Goal: Task Accomplishment & Management: Complete application form

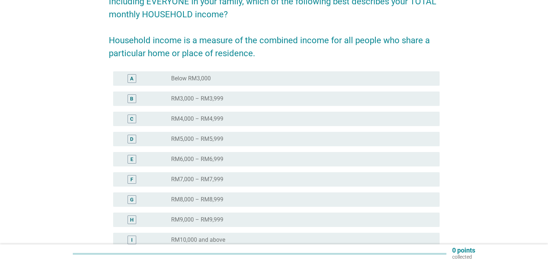
scroll to position [108, 0]
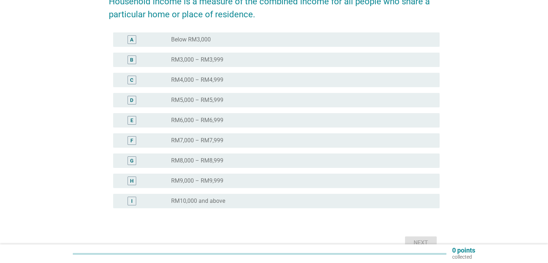
click at [187, 199] on label "RM10,000 and above" at bounding box center [198, 200] width 54 height 7
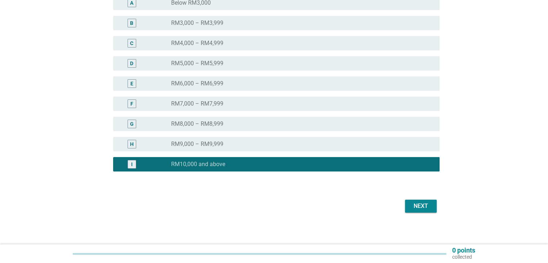
scroll to position [148, 0]
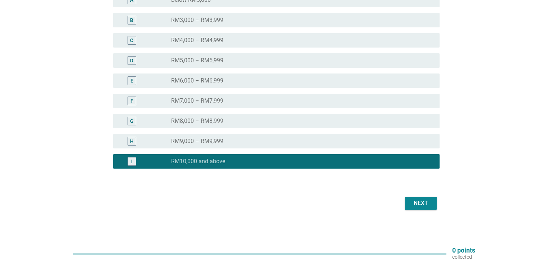
click at [413, 204] on div "Next" at bounding box center [421, 203] width 20 height 9
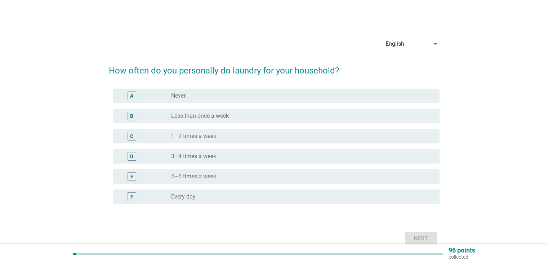
click at [211, 150] on div "D radio_button_unchecked 3–4 times a week" at bounding box center [276, 156] width 326 height 14
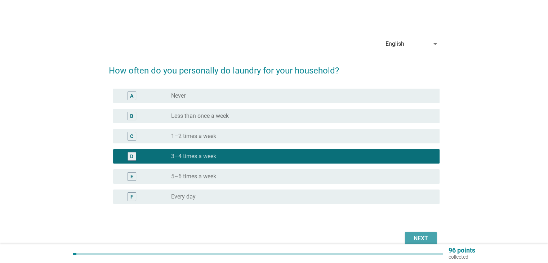
click at [417, 237] on div "Next" at bounding box center [421, 238] width 20 height 9
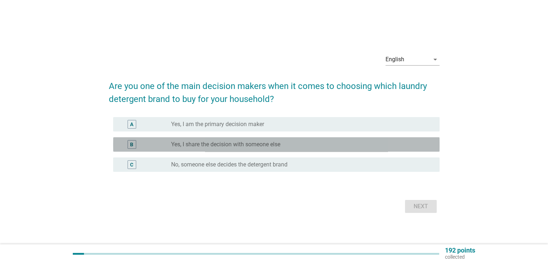
click at [189, 148] on label "Yes, I share the decision with someone else" at bounding box center [225, 144] width 109 height 7
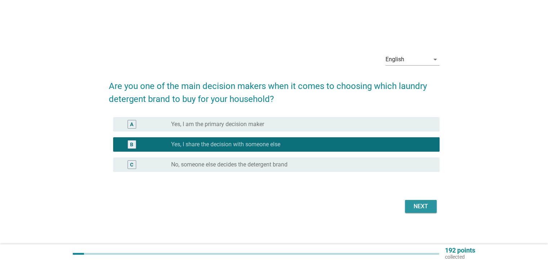
click at [423, 209] on div "Next" at bounding box center [421, 206] width 20 height 9
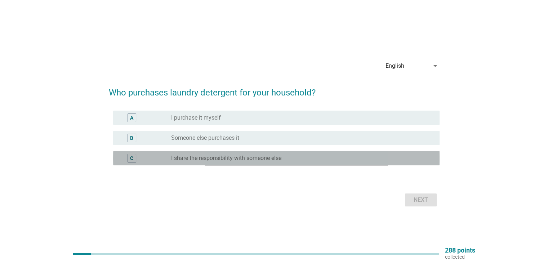
click at [212, 161] on label "I share the responsibility with someone else" at bounding box center [226, 158] width 110 height 7
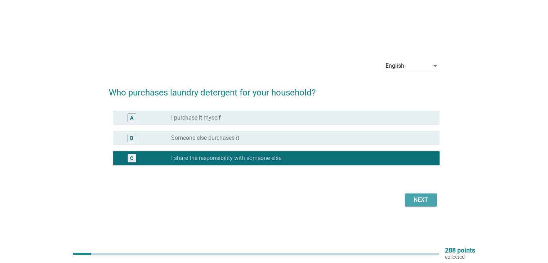
click at [418, 197] on div "Next" at bounding box center [421, 200] width 20 height 9
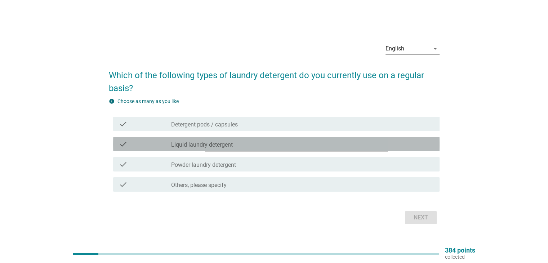
click at [182, 145] on label "Liquid laundry detergent" at bounding box center [202, 144] width 62 height 7
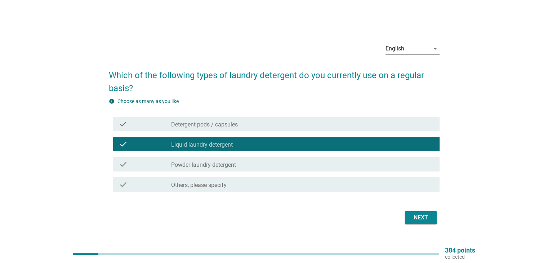
click at [185, 163] on label "Powder laundry detergent" at bounding box center [203, 164] width 65 height 7
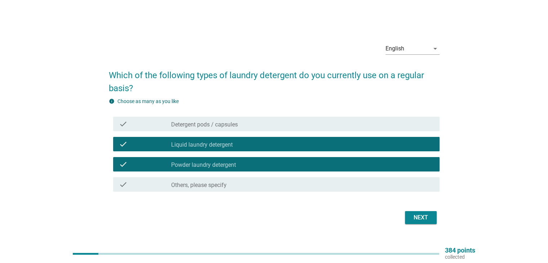
click at [429, 216] on div "Next" at bounding box center [421, 217] width 20 height 9
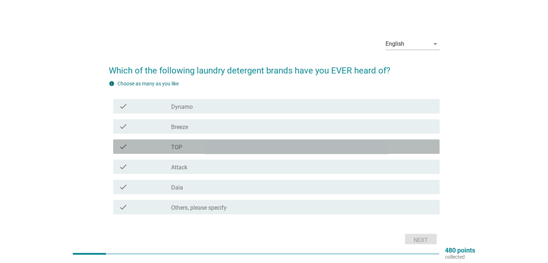
click at [216, 147] on div "check_box_outline_blank TOP" at bounding box center [302, 146] width 262 height 9
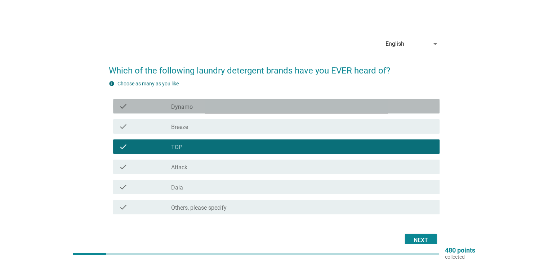
click at [190, 111] on div "check check_box_outline_blank Dynamo" at bounding box center [276, 106] width 326 height 14
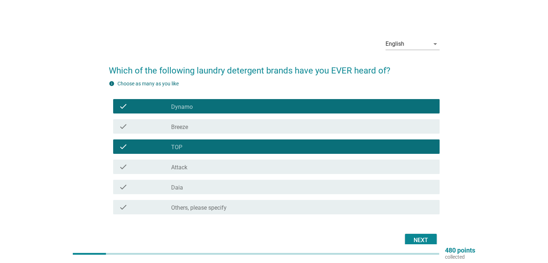
click at [202, 127] on div "check_box_outline_blank Breeze" at bounding box center [302, 126] width 262 height 9
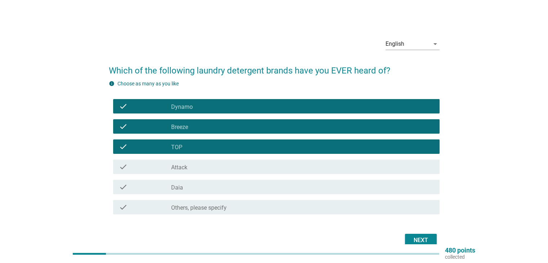
click at [214, 167] on div "check_box_outline_blank Attack" at bounding box center [302, 167] width 262 height 9
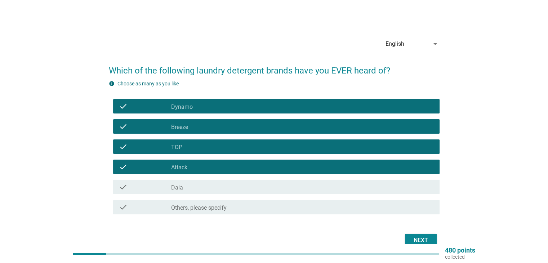
click at [211, 186] on div "check_box_outline_blank Daia" at bounding box center [302, 187] width 262 height 9
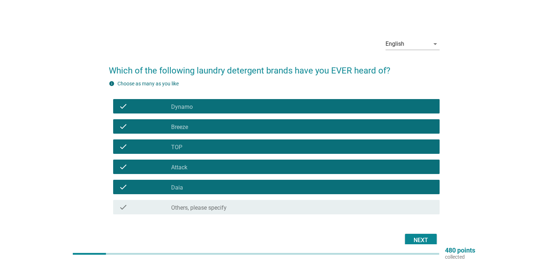
click at [422, 237] on div "Next" at bounding box center [421, 240] width 20 height 9
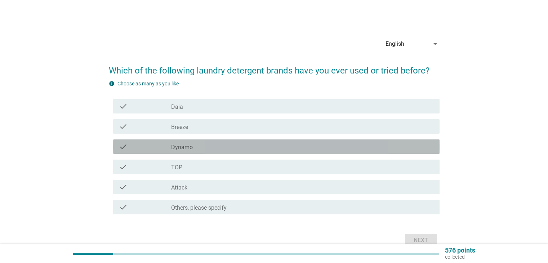
click at [190, 146] on label "Dynamo" at bounding box center [182, 147] width 22 height 7
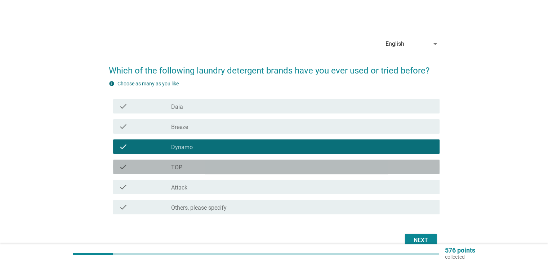
click at [189, 168] on div "check_box_outline_blank TOP" at bounding box center [302, 167] width 262 height 9
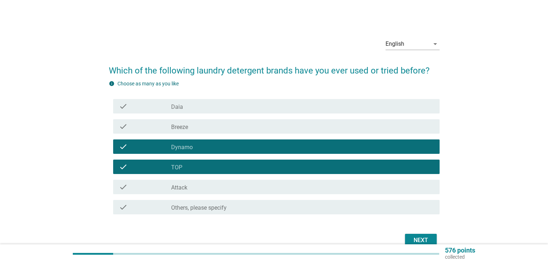
click at [201, 125] on div "check_box_outline_blank Breeze" at bounding box center [302, 126] width 262 height 9
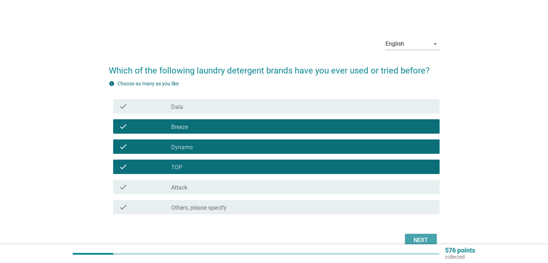
click at [419, 239] on div "Next" at bounding box center [421, 240] width 20 height 9
